Goal: Transaction & Acquisition: Purchase product/service

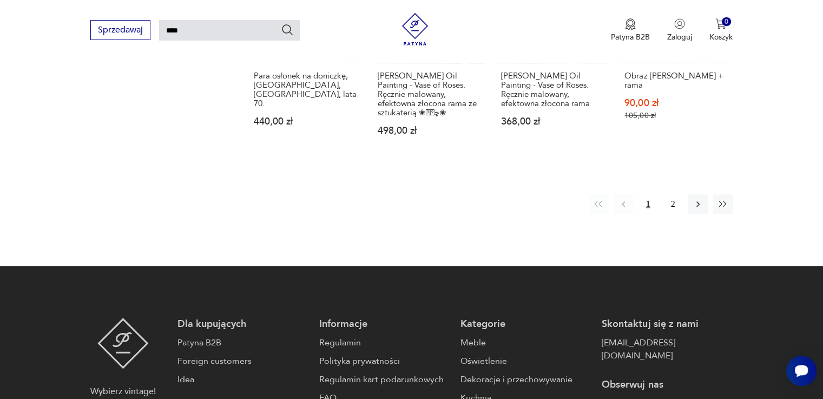
scroll to position [978, 0]
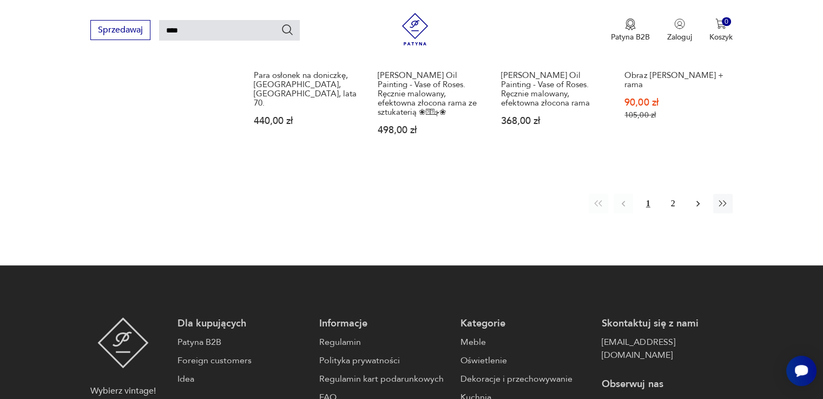
click at [699, 198] on icon "button" at bounding box center [697, 203] width 11 height 11
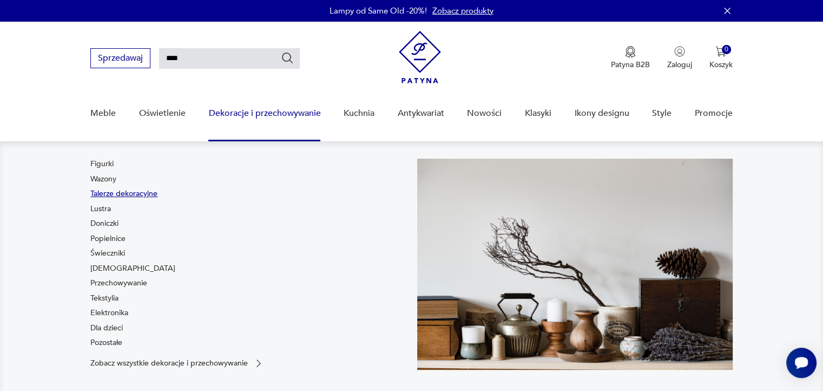
click at [147, 196] on link "Talerze dekoracyjne" at bounding box center [123, 193] width 67 height 11
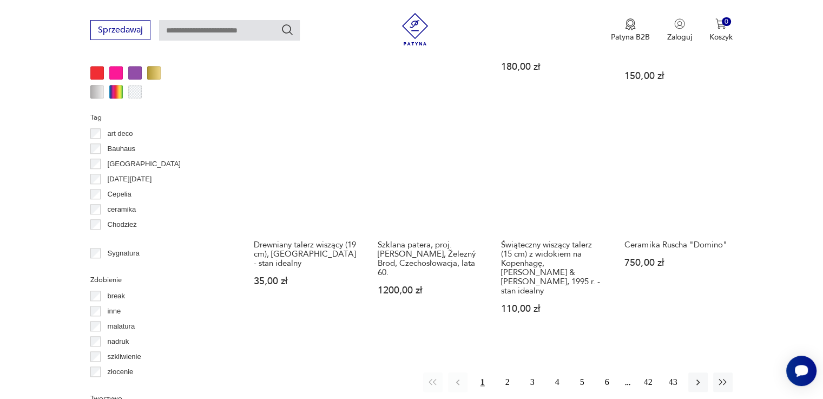
scroll to position [1039, 0]
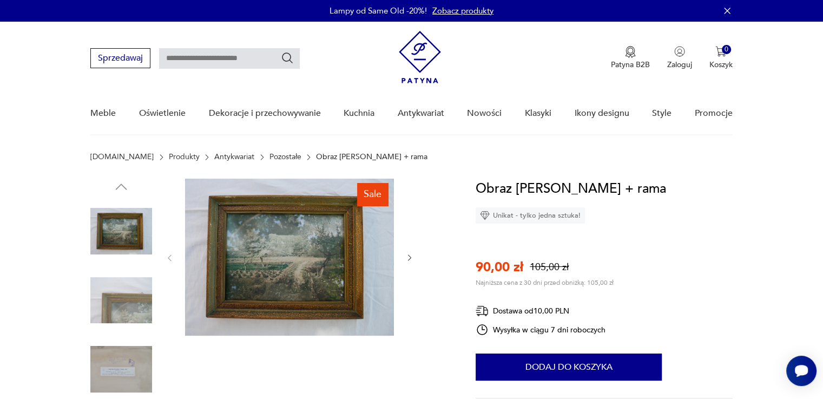
click at [126, 290] on img at bounding box center [121, 300] width 62 height 62
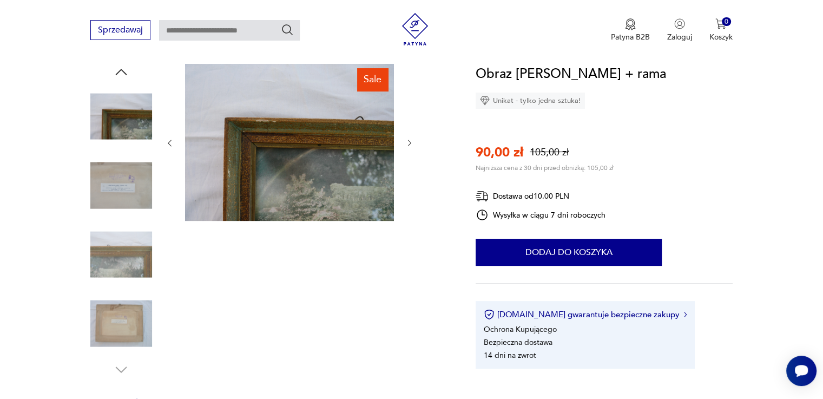
scroll to position [117, 0]
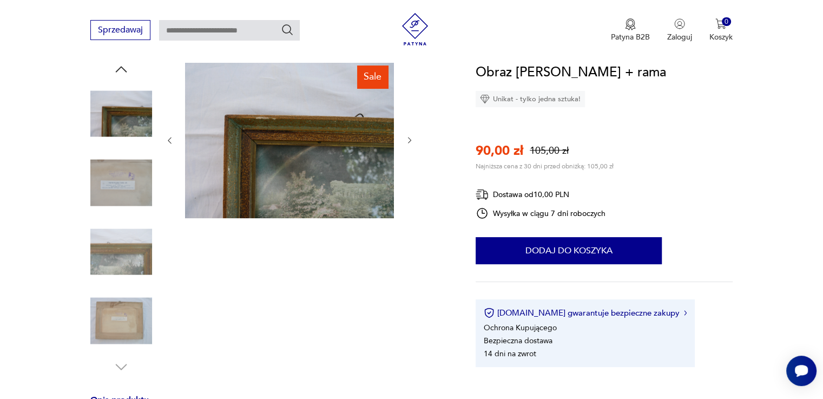
click at [122, 269] on img at bounding box center [121, 252] width 62 height 62
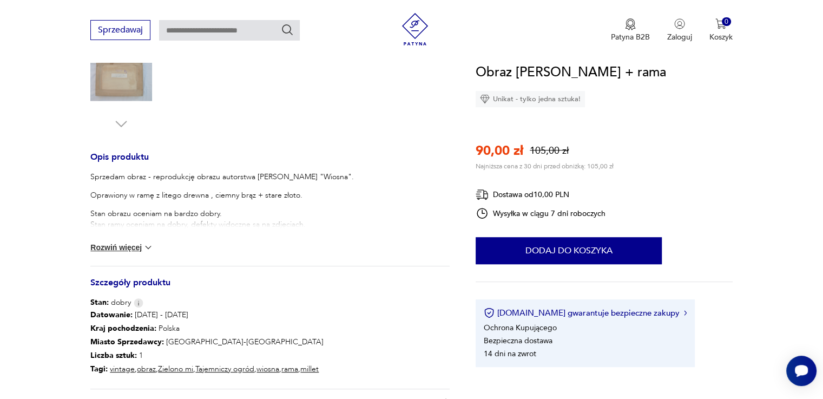
scroll to position [362, 0]
